Goal: Information Seeking & Learning: Check status

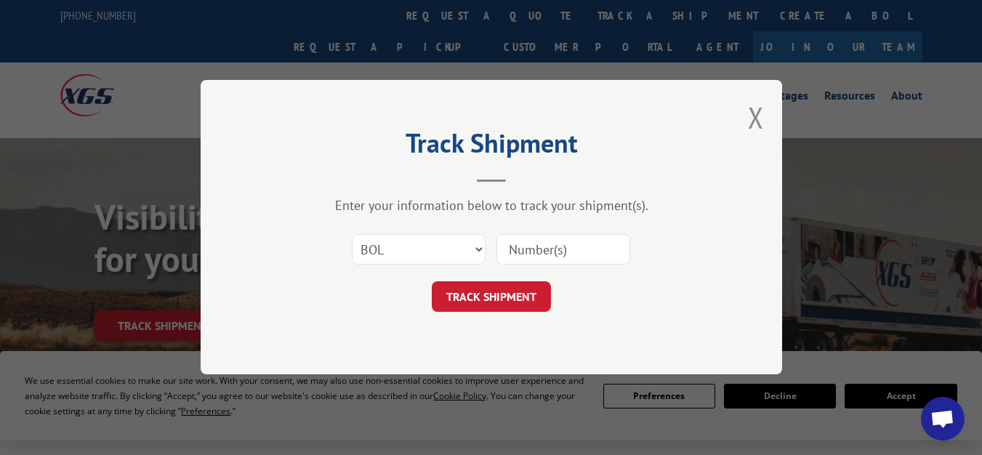
select select "bol"
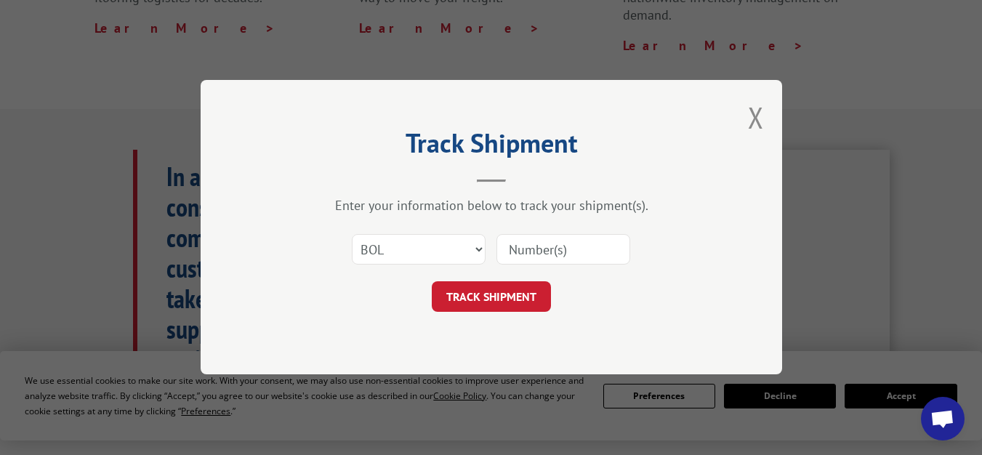
click at [532, 243] on input at bounding box center [564, 250] width 134 height 31
paste input "7076390"
type input "7076390"
click at [504, 292] on button "TRACK SHIPMENT" at bounding box center [491, 297] width 119 height 31
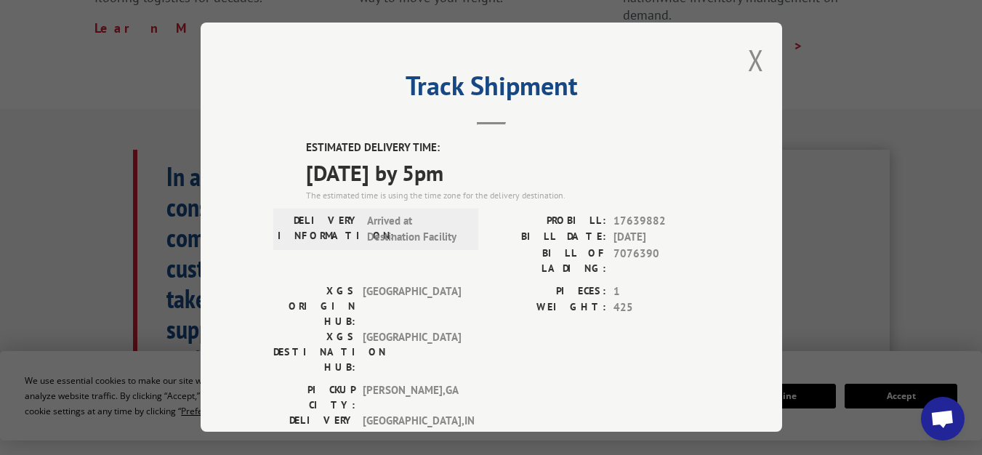
click at [615, 361] on div "ESTIMATED DELIVERY TIME: [DATE] by 5pm The estimated time is using the time zon…" at bounding box center [491, 401] width 436 height 523
click at [748, 52] on button "Close modal" at bounding box center [756, 60] width 16 height 39
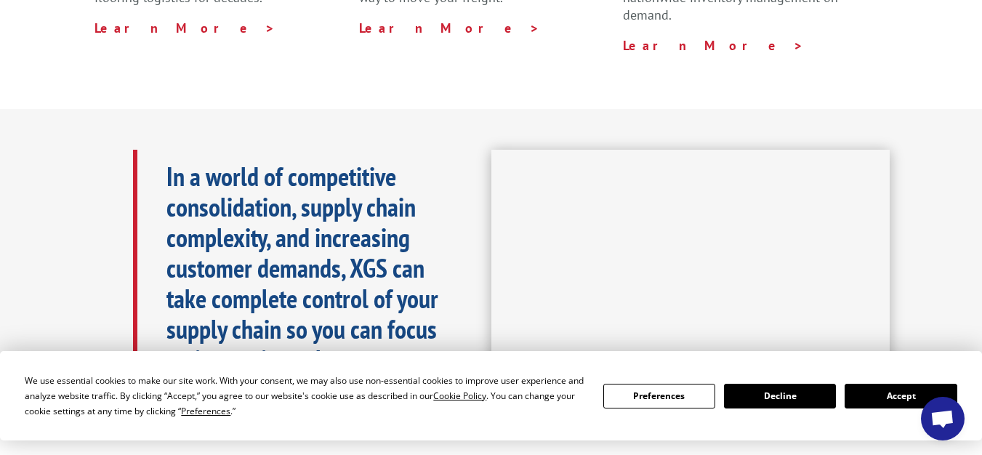
scroll to position [66, 0]
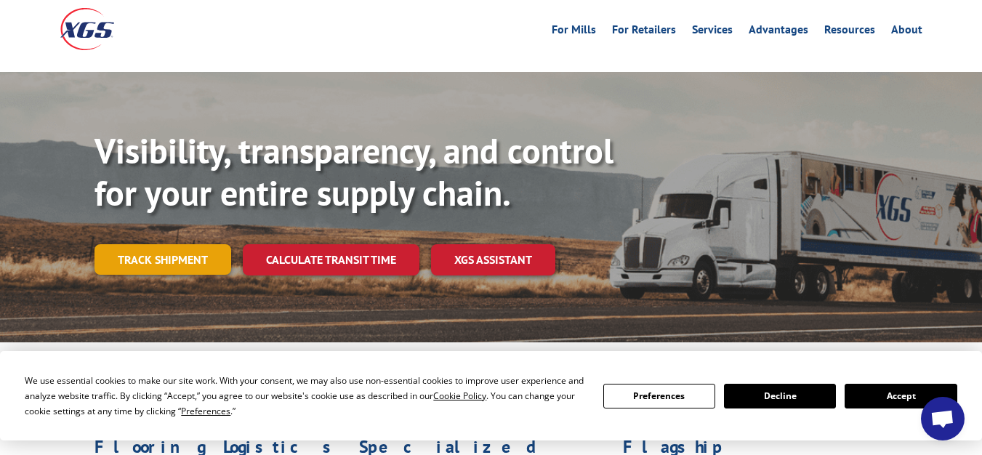
click at [185, 244] on link "Track shipment" at bounding box center [163, 259] width 137 height 31
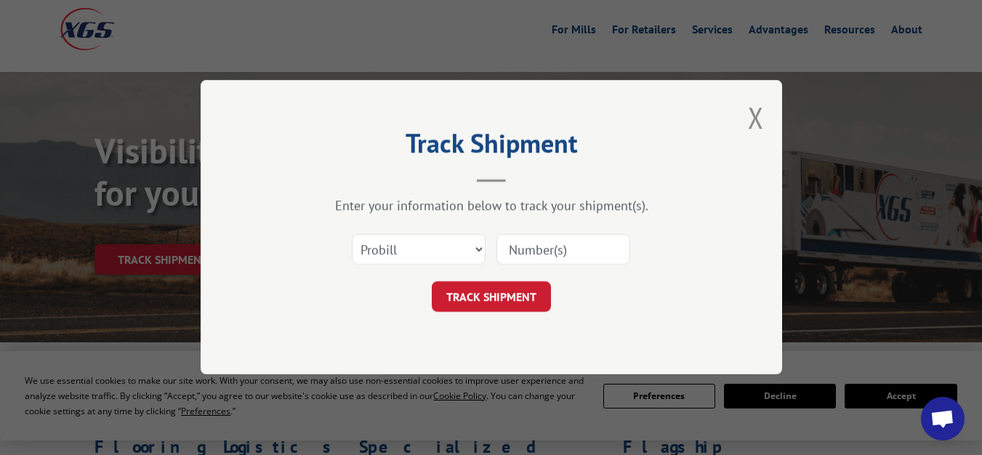
scroll to position [0, 0]
click at [394, 245] on select "Select category... Probill BOL PO" at bounding box center [419, 250] width 134 height 31
select select "bol"
click at [352, 235] on select "Select category... Probill BOL PO" at bounding box center [419, 250] width 134 height 31
